Goal: Task Accomplishment & Management: Complete application form

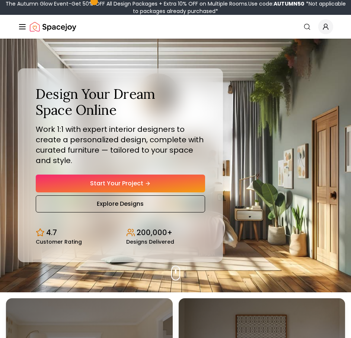
click at [136, 178] on link "Start Your Project" at bounding box center [120, 184] width 169 height 18
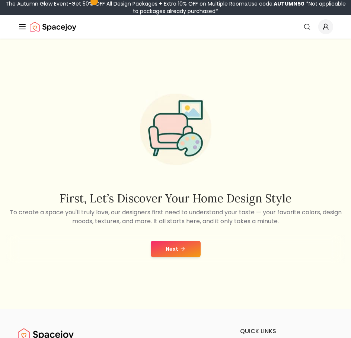
click at [189, 249] on button "Next" at bounding box center [176, 249] width 50 height 16
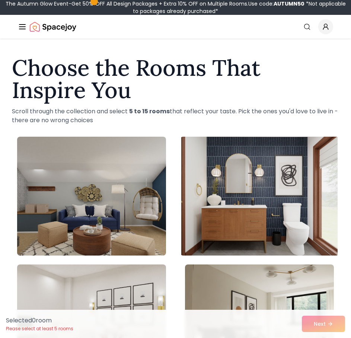
click at [222, 202] on img at bounding box center [259, 196] width 156 height 125
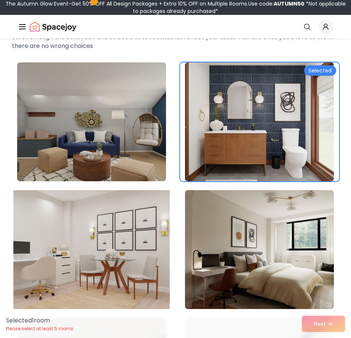
click at [92, 234] on img at bounding box center [91, 249] width 156 height 125
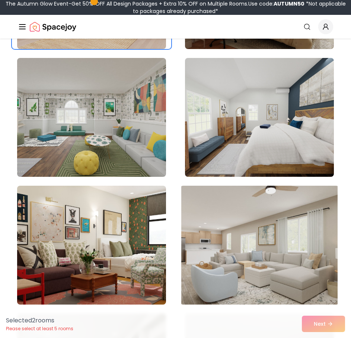
scroll to position [372, 0]
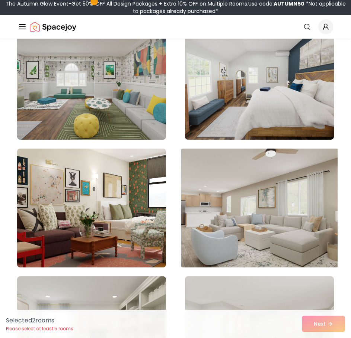
click at [234, 219] on img at bounding box center [259, 208] width 156 height 125
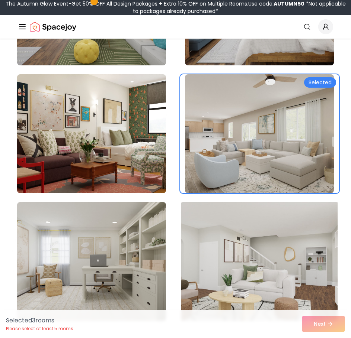
scroll to position [483, 0]
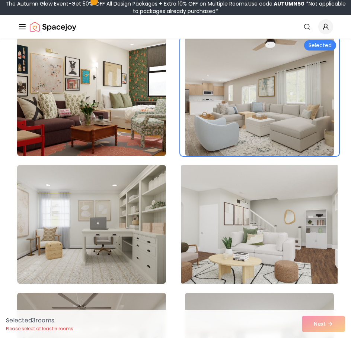
click at [230, 220] on img at bounding box center [259, 224] width 156 height 125
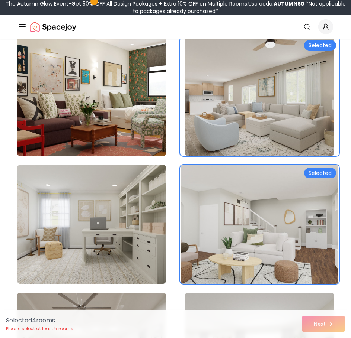
scroll to position [558, 0]
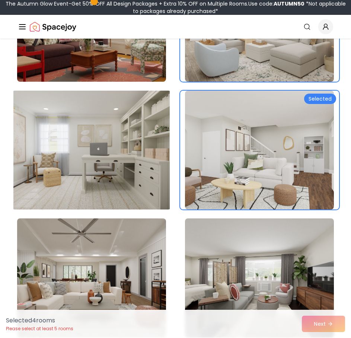
click at [122, 173] on img at bounding box center [91, 150] width 156 height 125
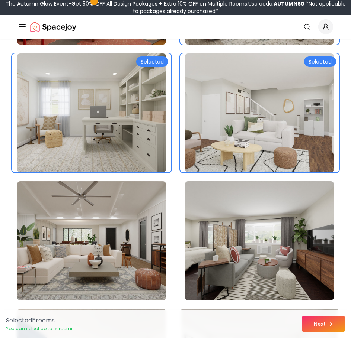
scroll to position [744, 0]
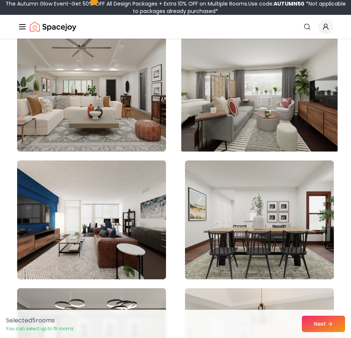
click at [255, 109] on img at bounding box center [259, 92] width 156 height 125
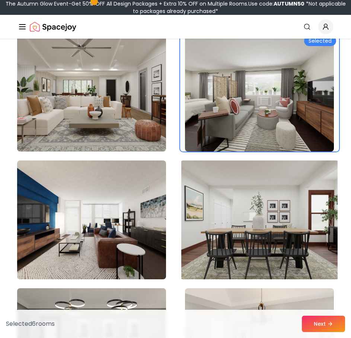
click at [227, 220] on img at bounding box center [259, 220] width 156 height 125
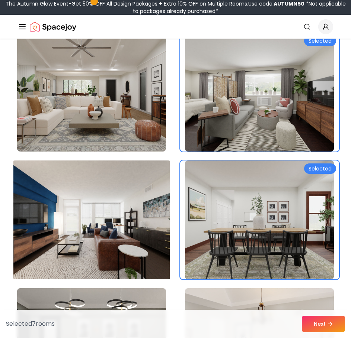
click at [143, 225] on img at bounding box center [91, 220] width 156 height 125
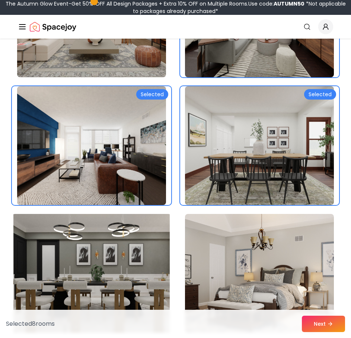
scroll to position [892, 0]
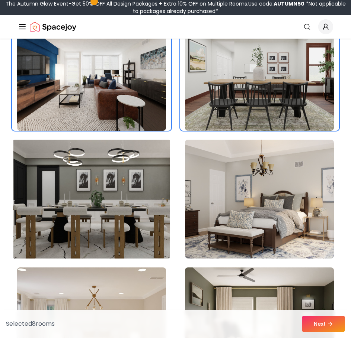
click at [135, 216] on img at bounding box center [91, 199] width 156 height 125
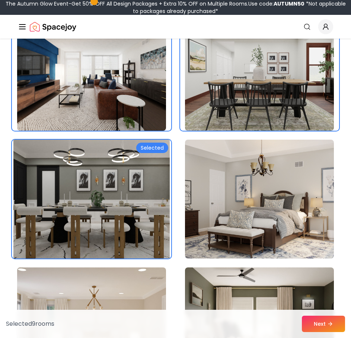
click at [131, 197] on img at bounding box center [91, 199] width 156 height 125
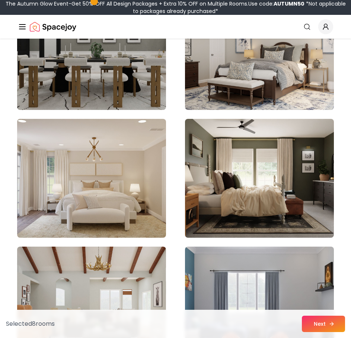
click at [321, 317] on button "Next" at bounding box center [323, 324] width 43 height 16
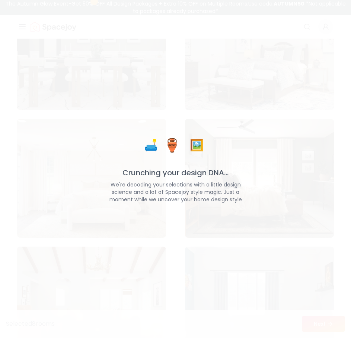
scroll to position [1041, 0]
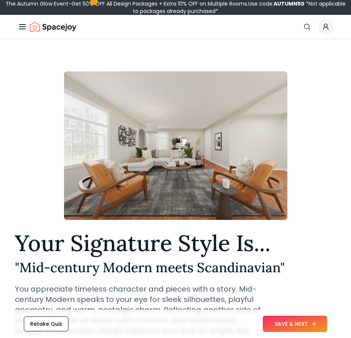
click at [300, 324] on button "SAVE & NEXT" at bounding box center [295, 324] width 64 height 16
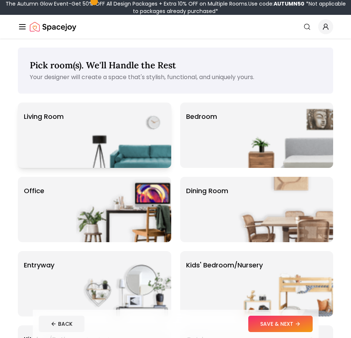
click at [107, 138] on img at bounding box center [123, 135] width 95 height 65
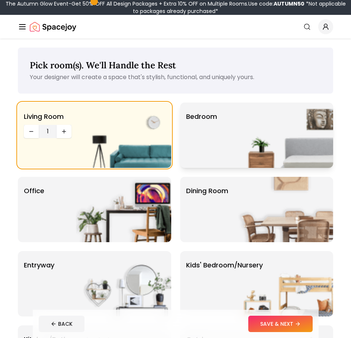
click at [216, 150] on div "Bedroom" at bounding box center [256, 135] width 153 height 65
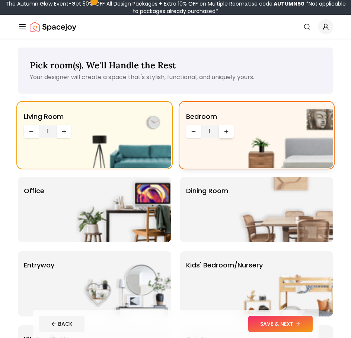
click at [228, 131] on icon "Increase quantity" at bounding box center [226, 132] width 6 height 6
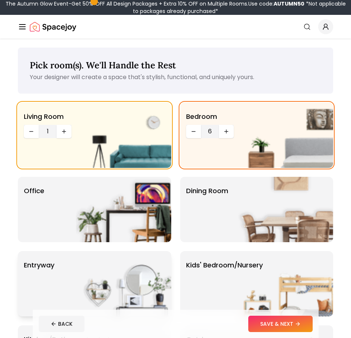
scroll to position [74, 0]
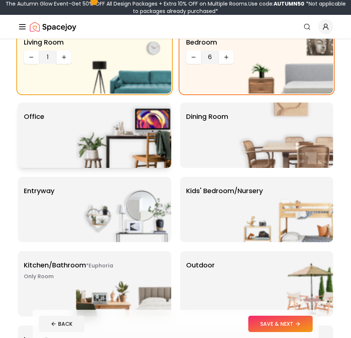
click at [91, 139] on img at bounding box center [123, 135] width 95 height 65
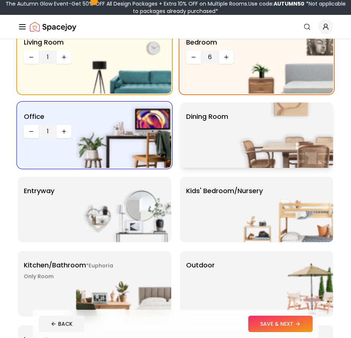
click at [207, 144] on div "Dining Room" at bounding box center [256, 135] width 153 height 65
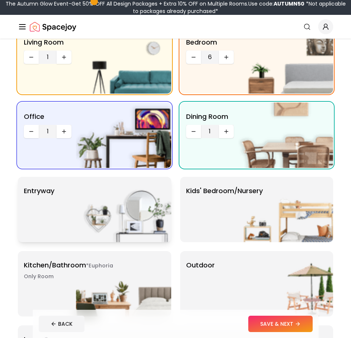
click at [145, 195] on img at bounding box center [123, 209] width 95 height 65
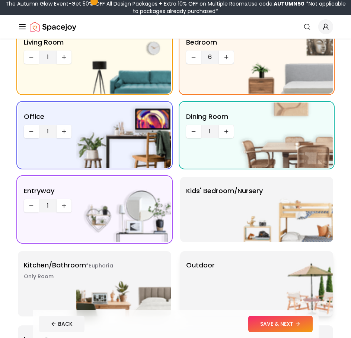
scroll to position [149, 0]
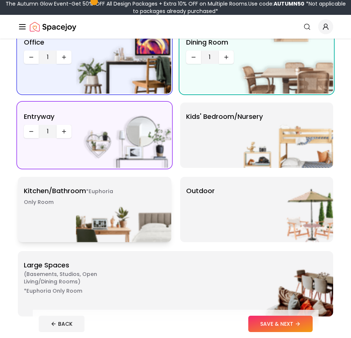
click at [153, 219] on img at bounding box center [123, 209] width 95 height 65
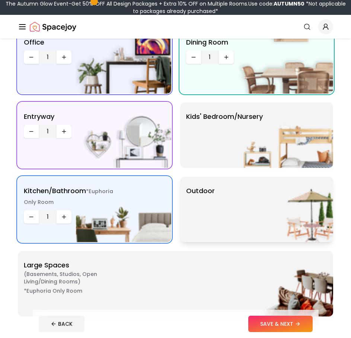
click at [208, 225] on div "Outdoor" at bounding box center [256, 209] width 153 height 65
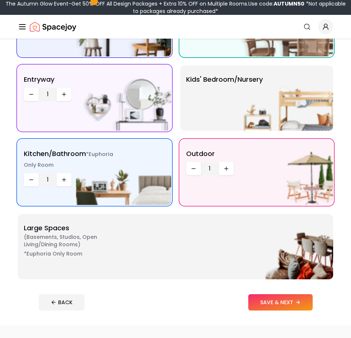
scroll to position [223, 0]
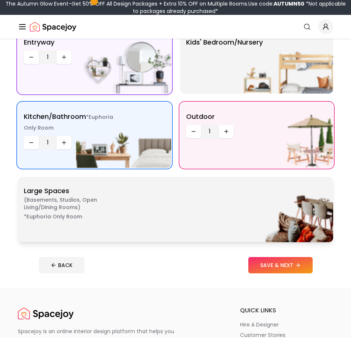
click at [183, 214] on div "*Euphoria Only Room Large Spaces ( Basements, Studios, Open living/dining rooms…" at bounding box center [175, 209] width 315 height 65
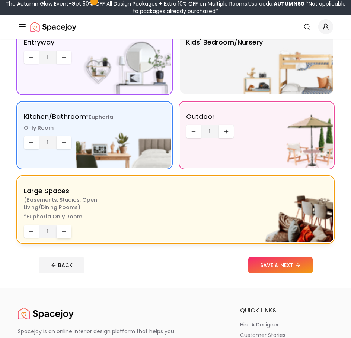
click at [66, 234] on icon "Increase quantity" at bounding box center [64, 232] width 6 height 6
click at [288, 268] on button "SAVE & NEXT" at bounding box center [280, 265] width 64 height 16
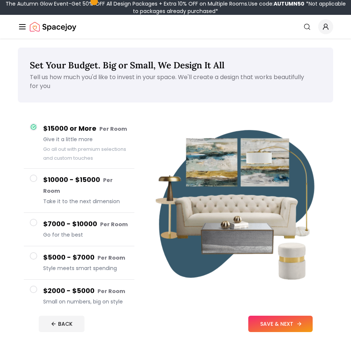
click at [298, 321] on button "SAVE & NEXT" at bounding box center [280, 324] width 64 height 16
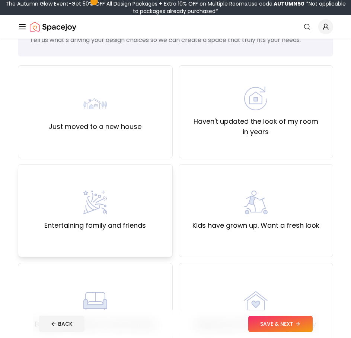
scroll to position [112, 0]
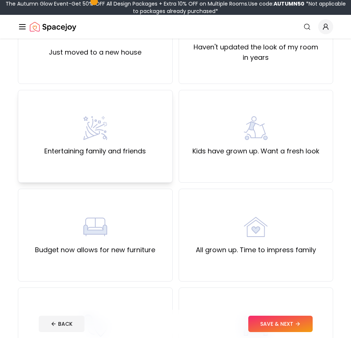
click at [136, 132] on div "Entertaining family and friends" at bounding box center [95, 136] width 102 height 40
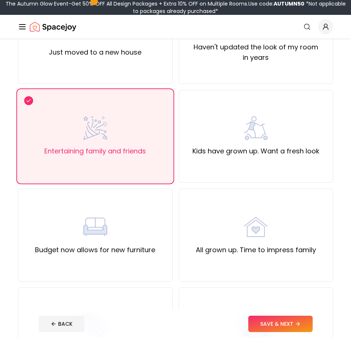
click at [292, 324] on button "SAVE & NEXT" at bounding box center [280, 324] width 64 height 16
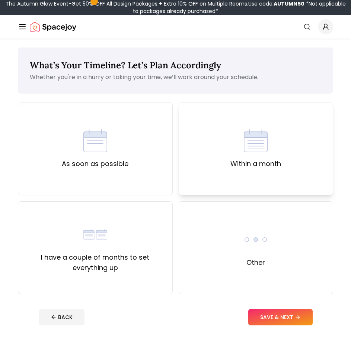
scroll to position [37, 0]
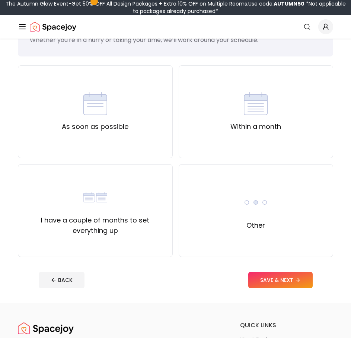
drag, startPoint x: 244, startPoint y: 254, endPoint x: 189, endPoint y: 272, distance: 57.4
click at [189, 272] on footer "BACK SAVE & NEXT" at bounding box center [176, 280] width 286 height 28
click at [256, 232] on div "Other" at bounding box center [255, 210] width 155 height 93
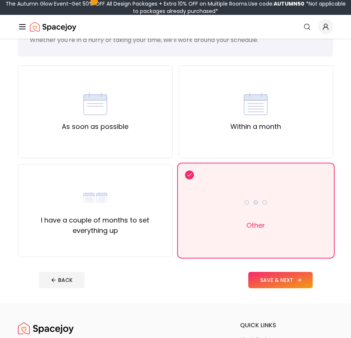
click at [278, 279] on button "SAVE & NEXT" at bounding box center [280, 280] width 64 height 16
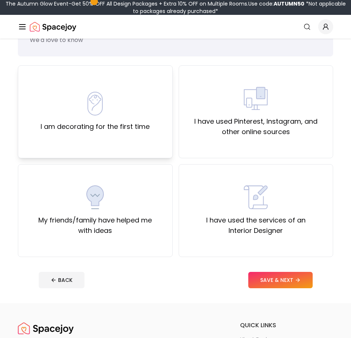
click at [137, 147] on div "I am decorating for the first time" at bounding box center [95, 111] width 155 height 93
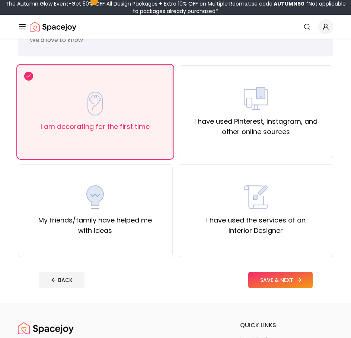
click at [281, 277] on button "SAVE & NEXT" at bounding box center [280, 280] width 64 height 16
